Goal: Navigation & Orientation: Find specific page/section

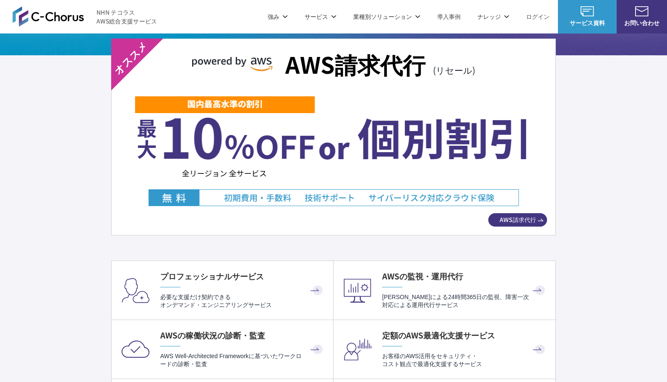
scroll to position [1505, 0]
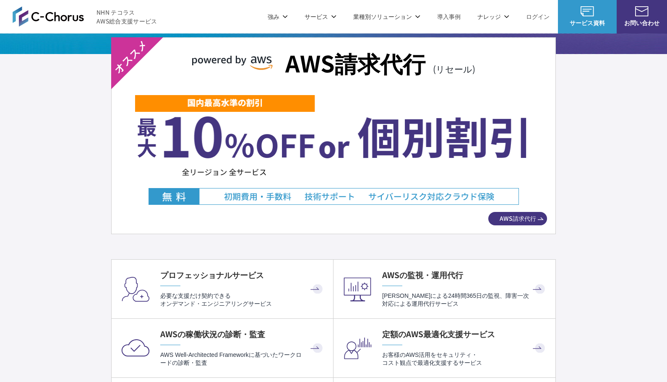
click at [137, 17] on span "NHN テコラス AWS総合支援サービス" at bounding box center [126, 17] width 61 height 18
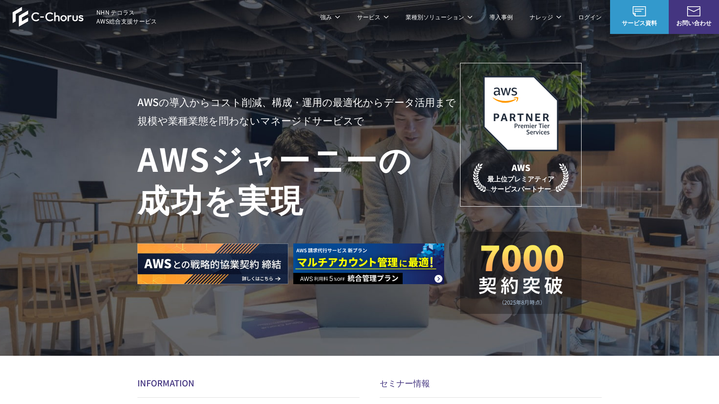
click at [593, 19] on link "ログイン" at bounding box center [589, 17] width 23 height 9
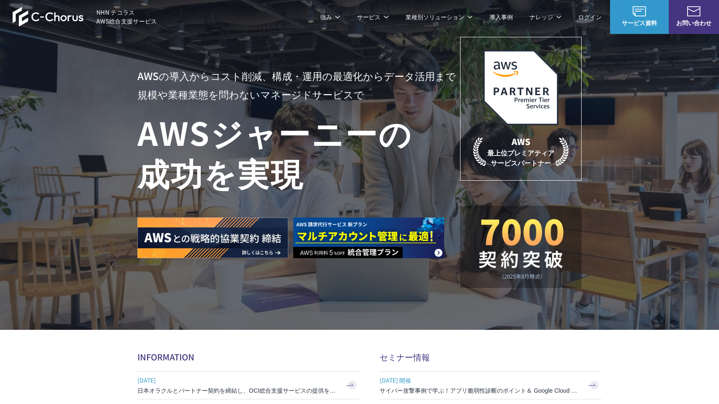
scroll to position [21, 0]
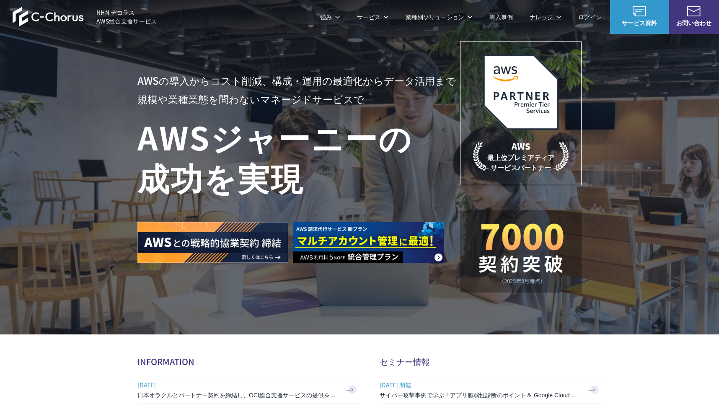
click at [161, 53] on link "C-Chorusの強み" at bounding box center [171, 50] width 43 height 8
